Goal: Information Seeking & Learning: Understand process/instructions

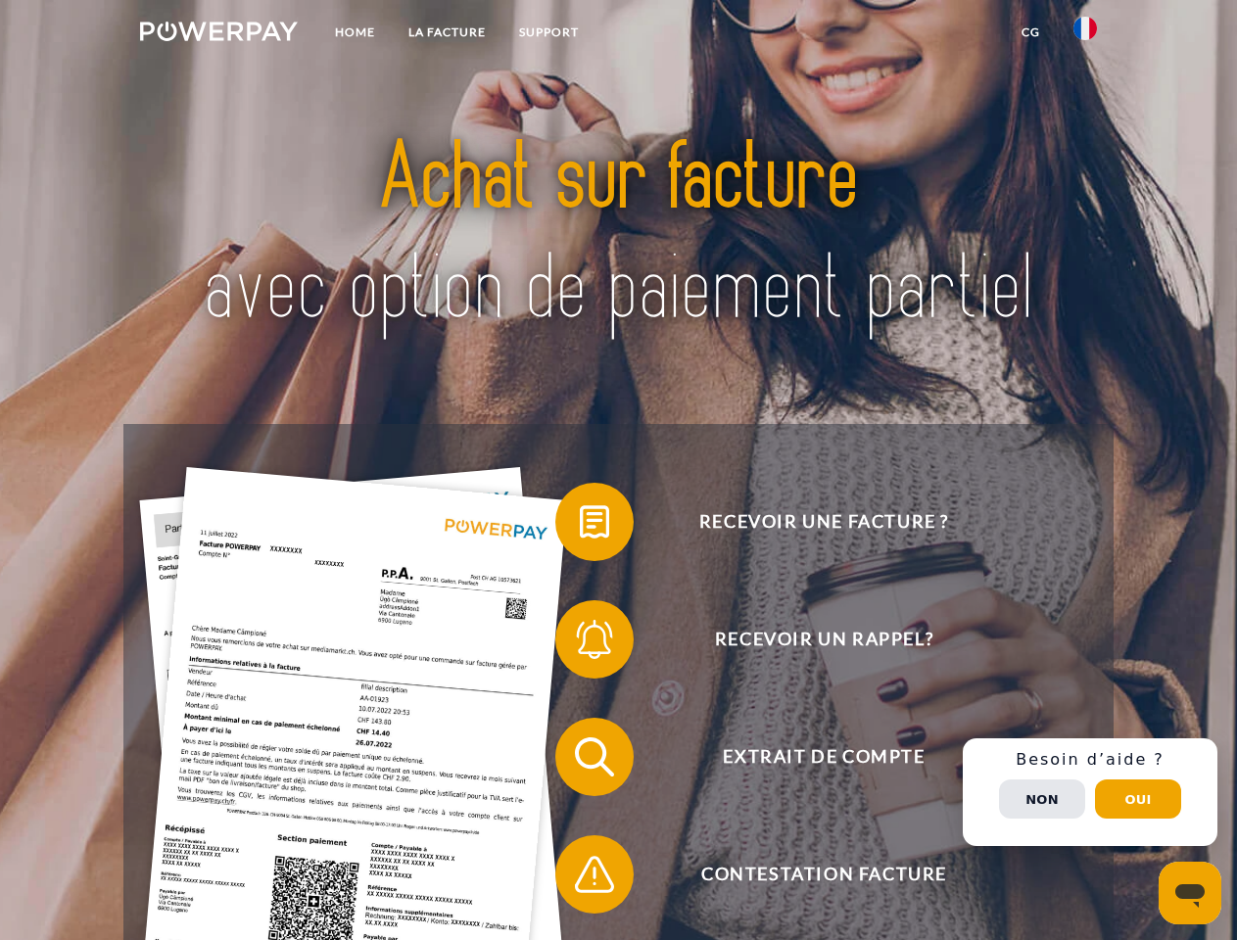
click at [218, 34] on img at bounding box center [219, 32] width 158 height 20
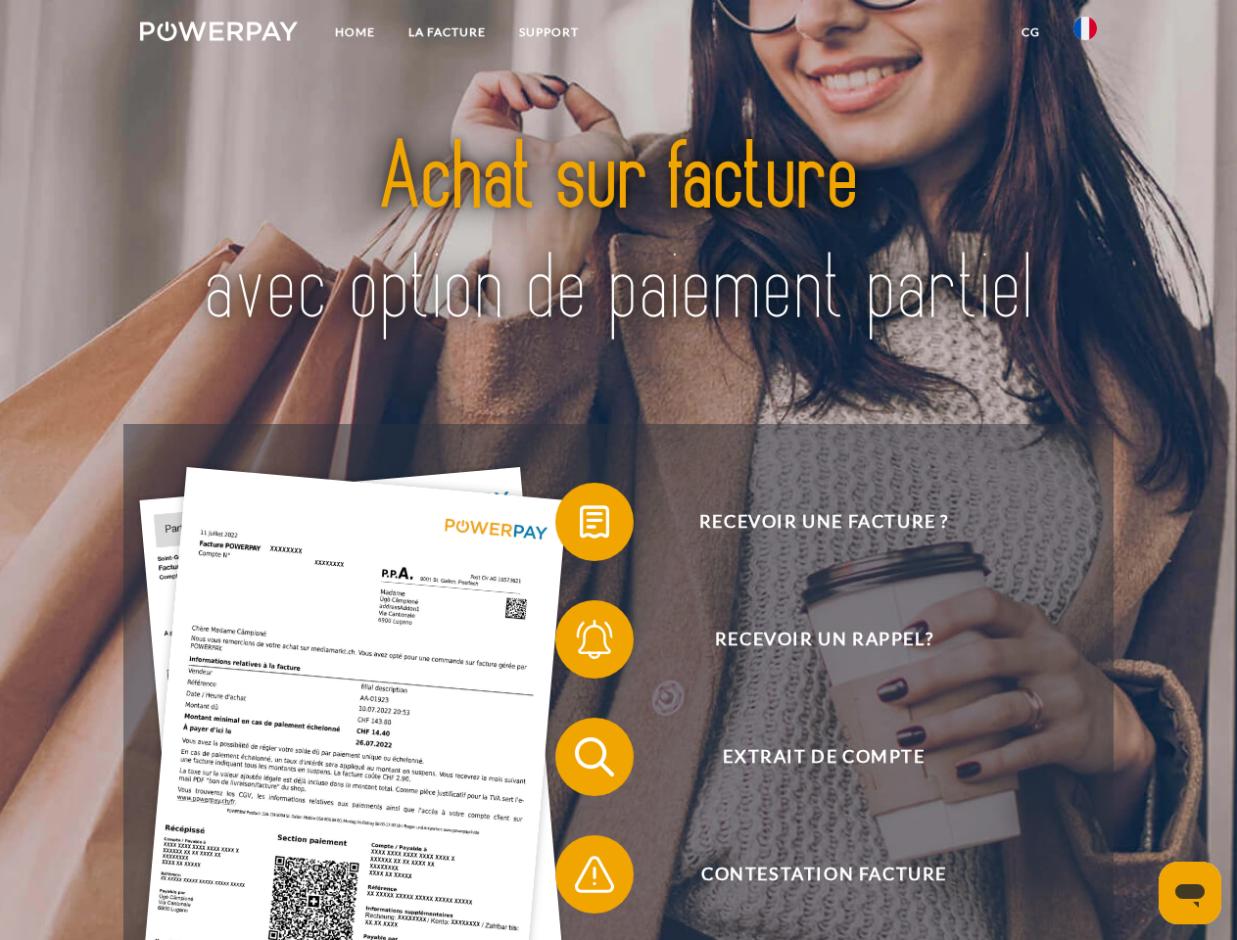
click at [1085, 34] on img at bounding box center [1086, 29] width 24 height 24
click at [1030, 32] on link "CG" at bounding box center [1031, 32] width 52 height 35
click at [580, 526] on span at bounding box center [565, 522] width 98 height 98
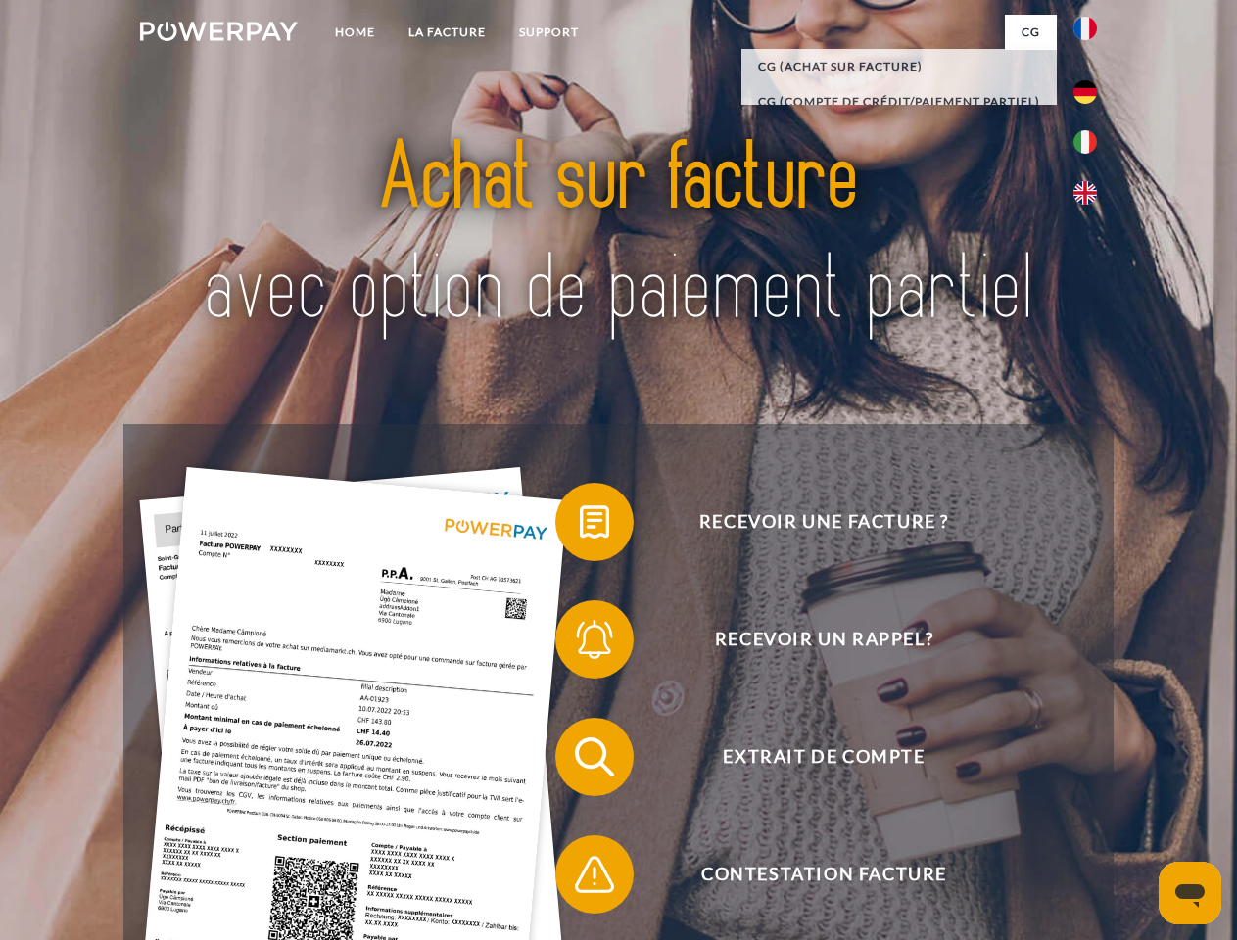
click at [580, 644] on div "Recevoir une facture ? Recevoir un rappel? Extrait de compte retour" at bounding box center [617, 816] width 989 height 784
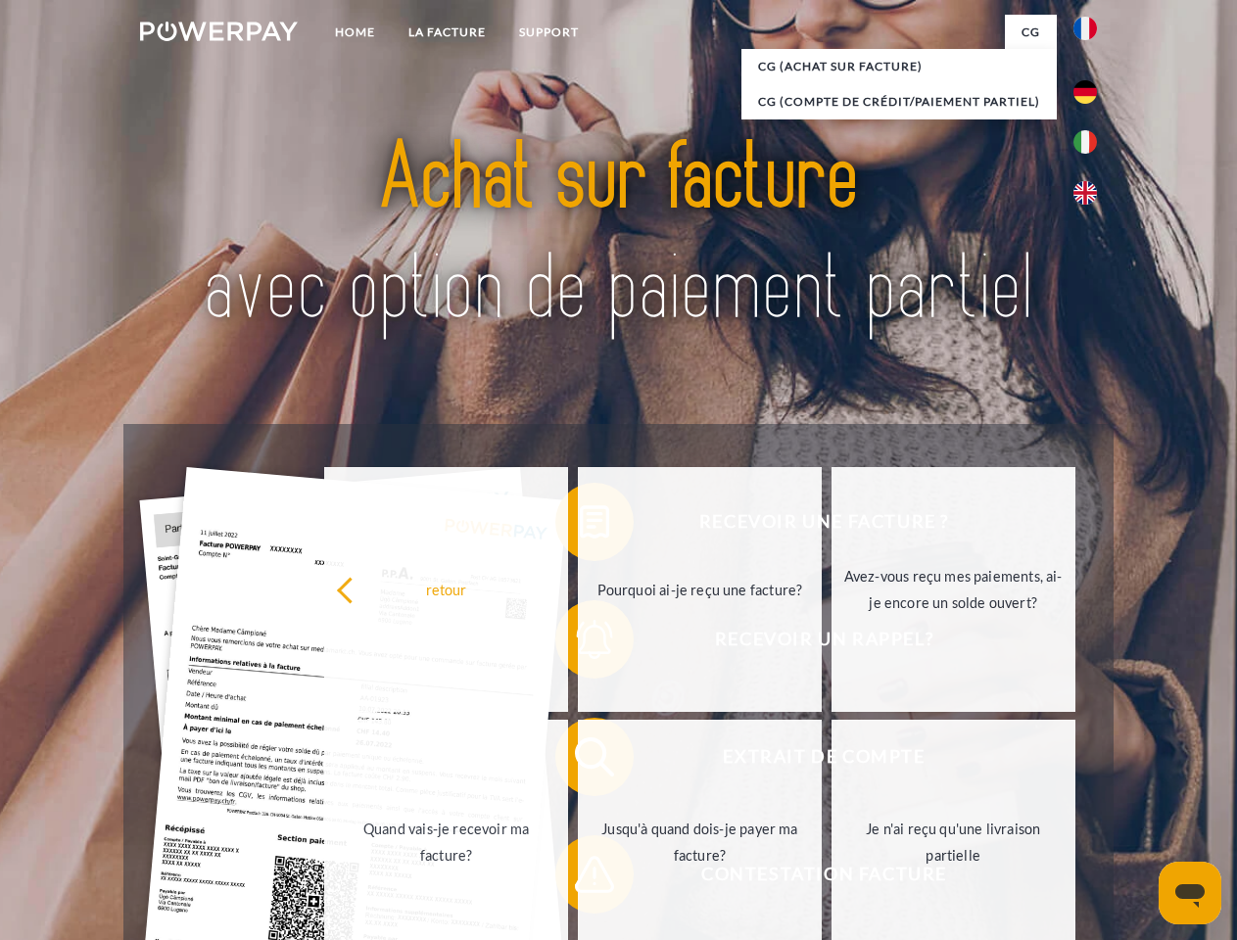
click at [580, 761] on link "Jusqu'à quand dois-je payer ma facture?" at bounding box center [700, 842] width 244 height 245
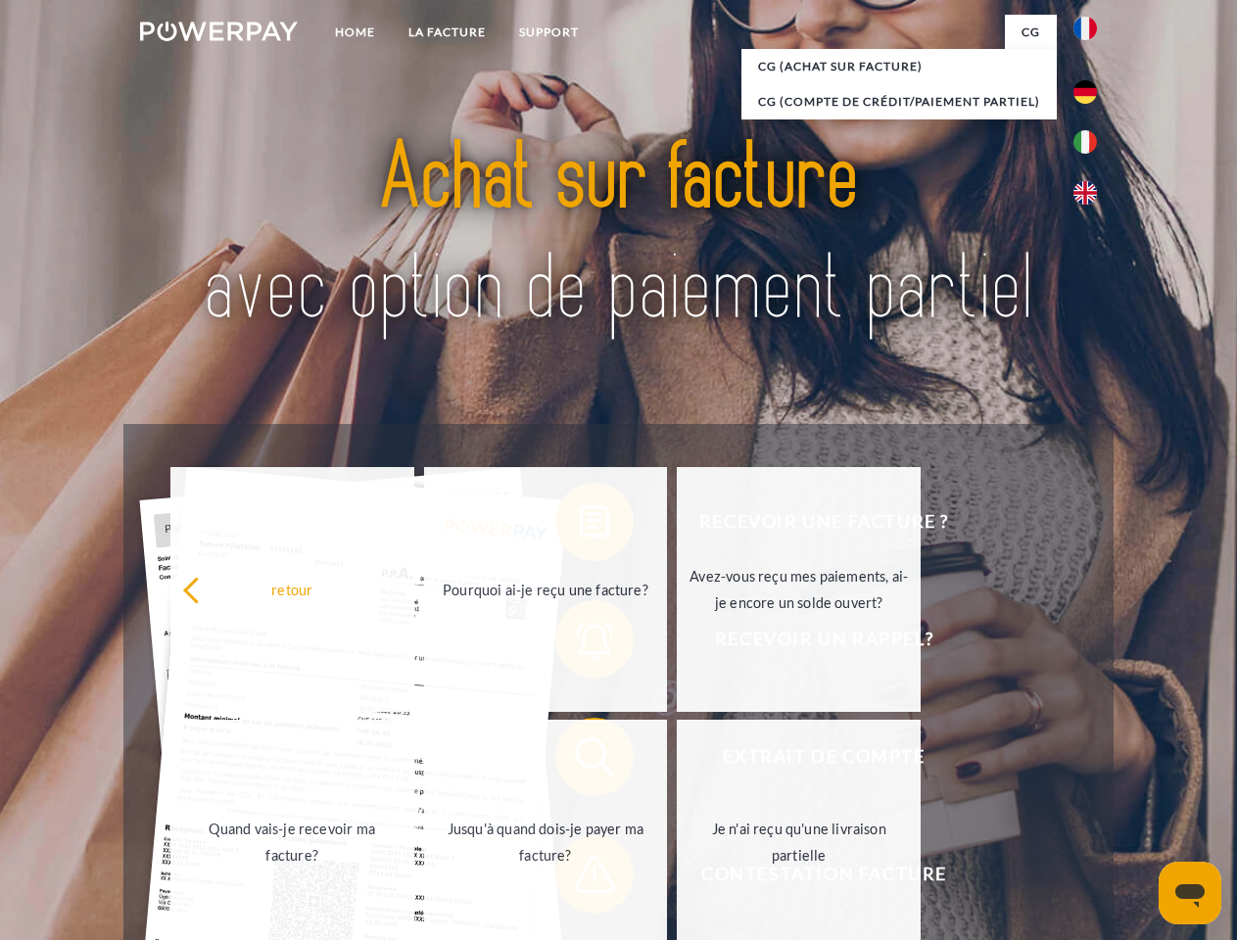
click at [580, 879] on span at bounding box center [565, 875] width 98 height 98
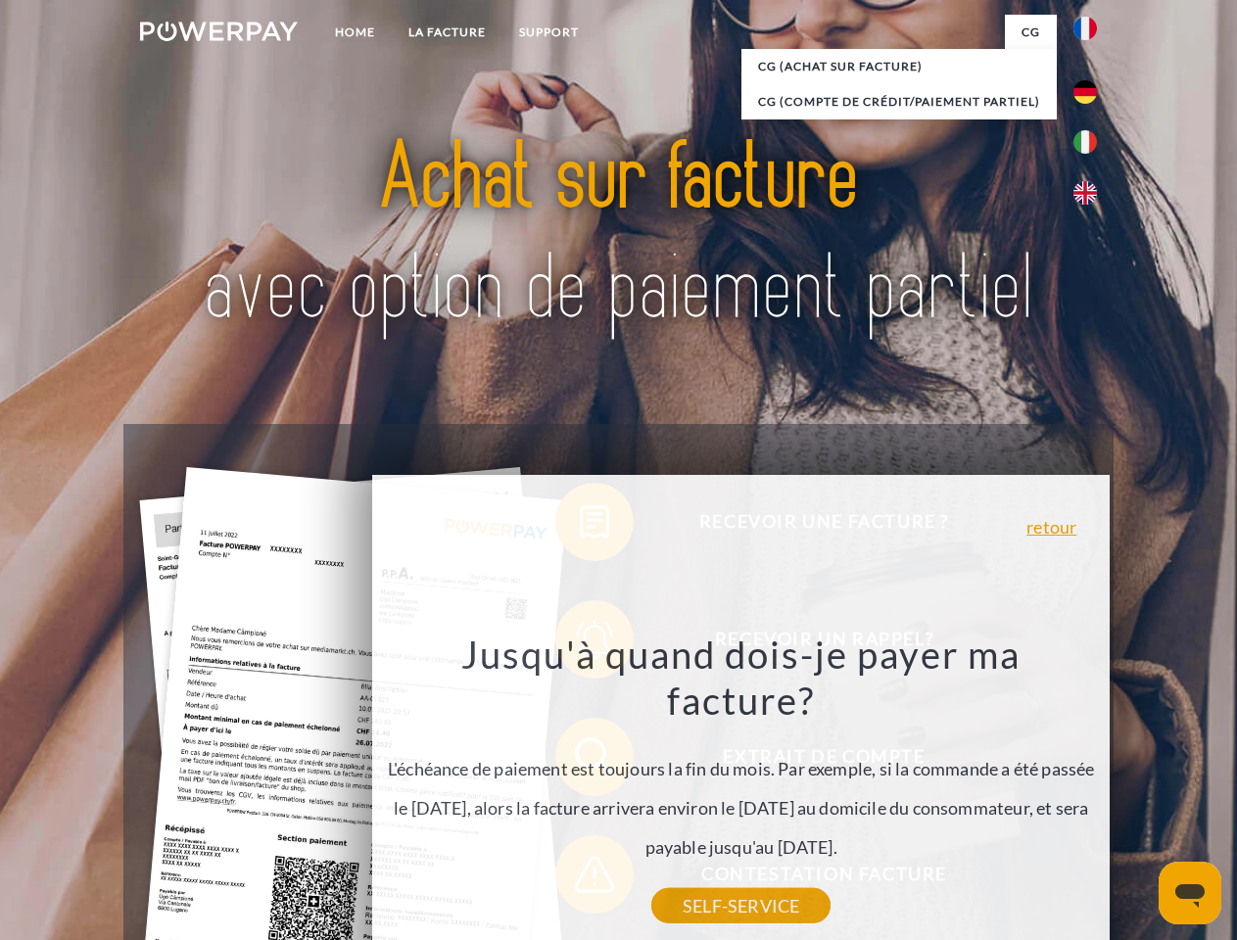
click at [1090, 792] on div "Recevoir une facture ? Recevoir un rappel? Extrait de compte retour" at bounding box center [617, 816] width 989 height 784
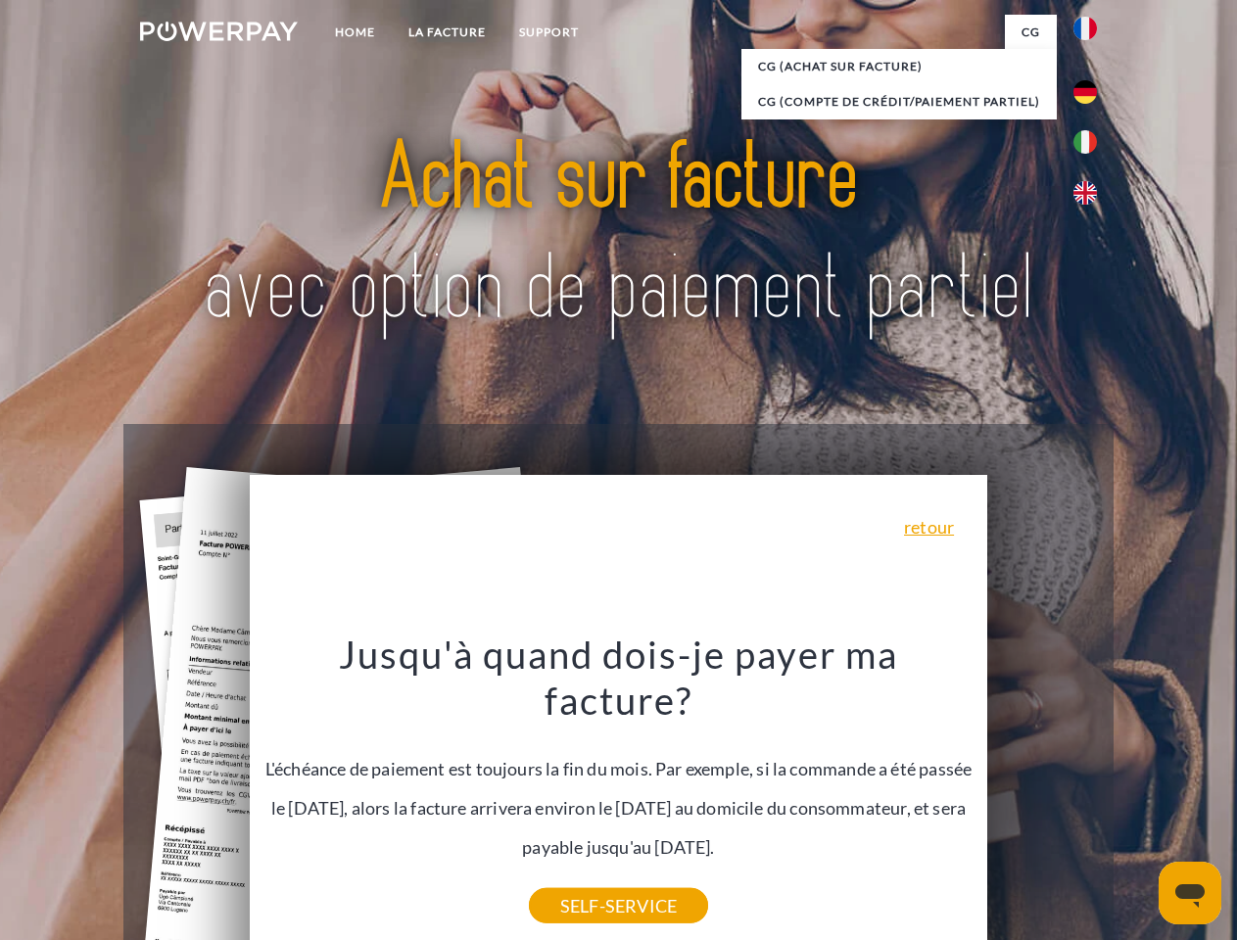
click at [1042, 796] on span "Extrait de compte" at bounding box center [824, 757] width 480 height 78
click at [1138, 799] on header "Home LA FACTURE Support" at bounding box center [618, 676] width 1237 height 1353
